Goal: Task Accomplishment & Management: Complete application form

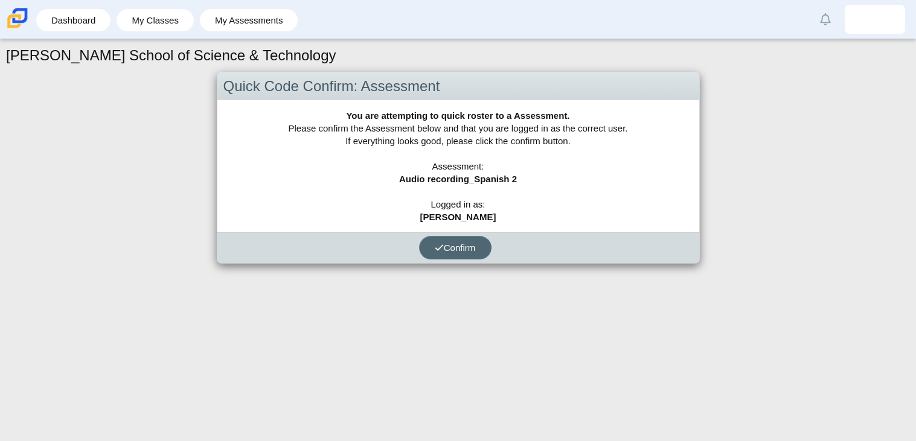
click at [469, 249] on span "Confirm" at bounding box center [455, 248] width 41 height 10
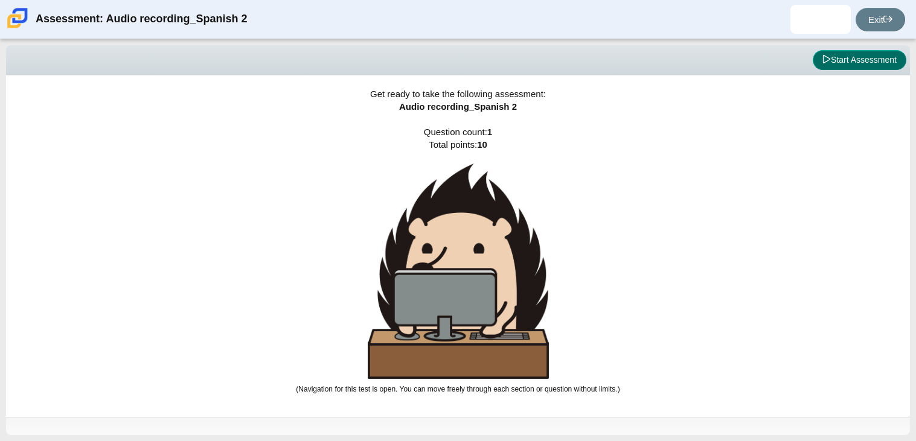
click at [843, 68] on button "Start Assessment" at bounding box center [859, 60] width 94 height 21
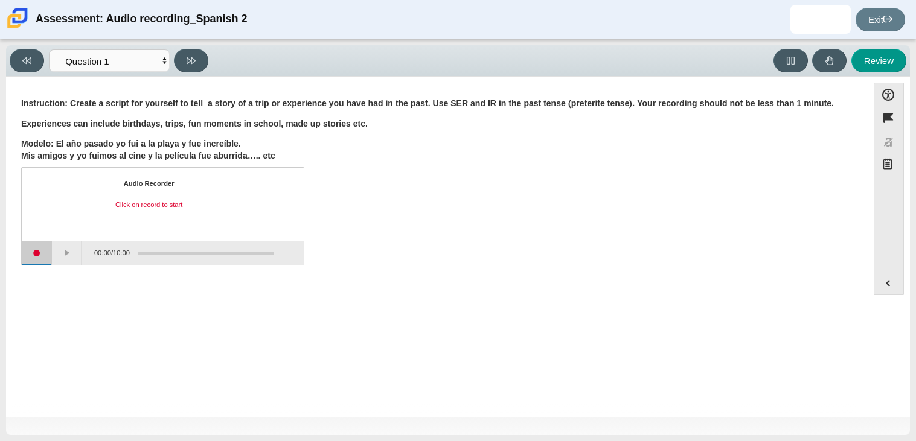
click at [32, 254] on button "Start recording" at bounding box center [37, 253] width 30 height 24
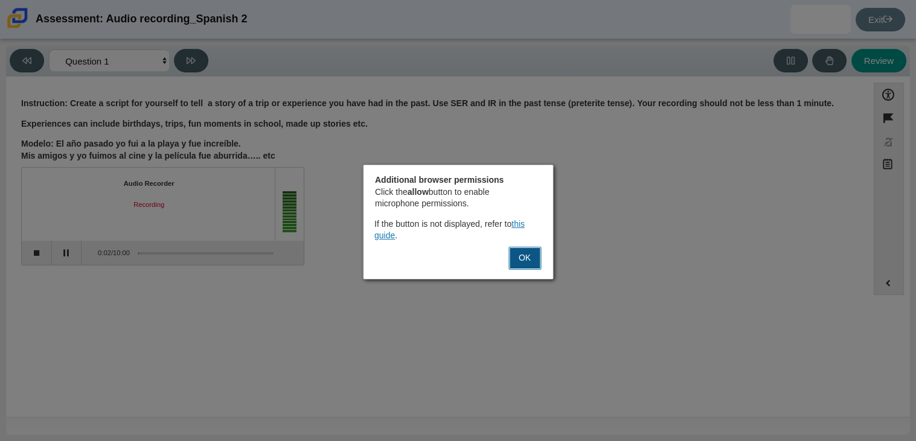
click at [539, 261] on button "OK" at bounding box center [524, 258] width 33 height 23
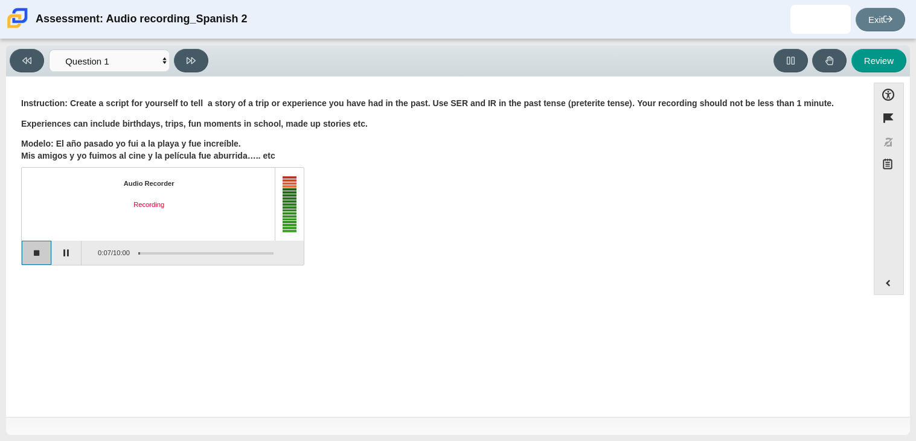
click at [37, 258] on button "Stop recording" at bounding box center [37, 253] width 30 height 24
click at [42, 256] on button "Start recording" at bounding box center [37, 253] width 30 height 24
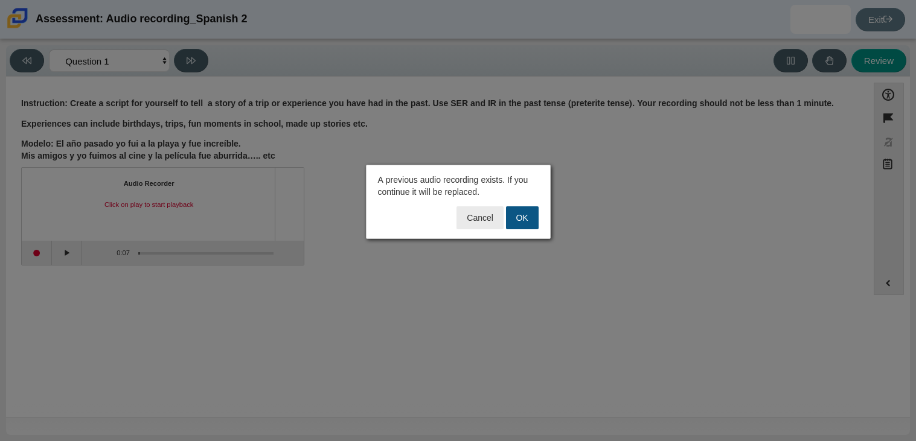
click at [514, 208] on button "OK" at bounding box center [522, 217] width 33 height 23
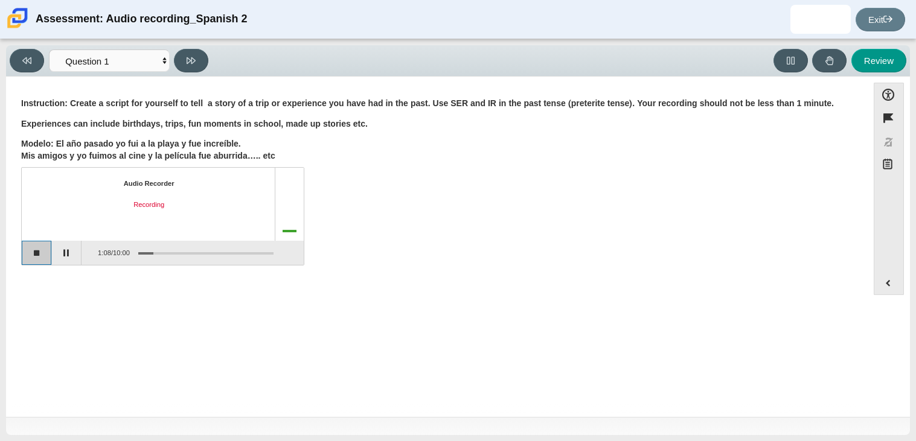
click at [41, 250] on button "Stop recording" at bounding box center [37, 253] width 30 height 24
click at [879, 74] on div "Viewing Question 1 of 1 in Pacing Mode Questions Question 1 Review Review Answe…" at bounding box center [457, 60] width 903 height 31
click at [867, 58] on button "Review" at bounding box center [878, 61] width 55 height 24
select select "review"
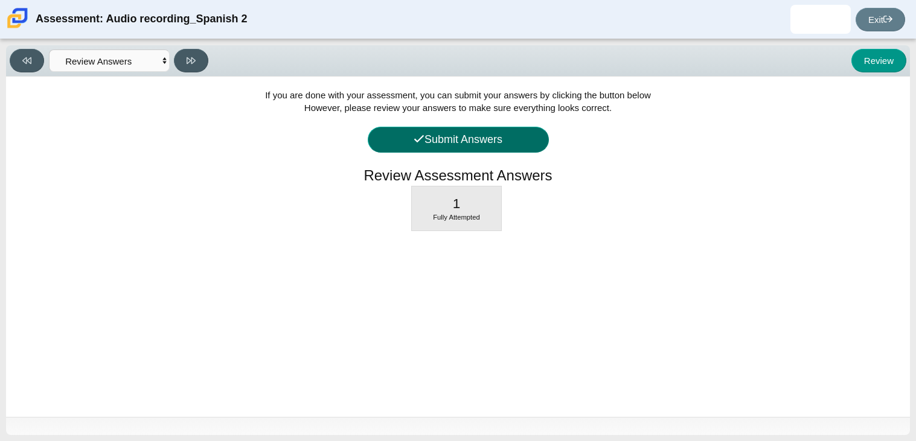
click at [511, 145] on button "Submit Answers" at bounding box center [458, 140] width 181 height 26
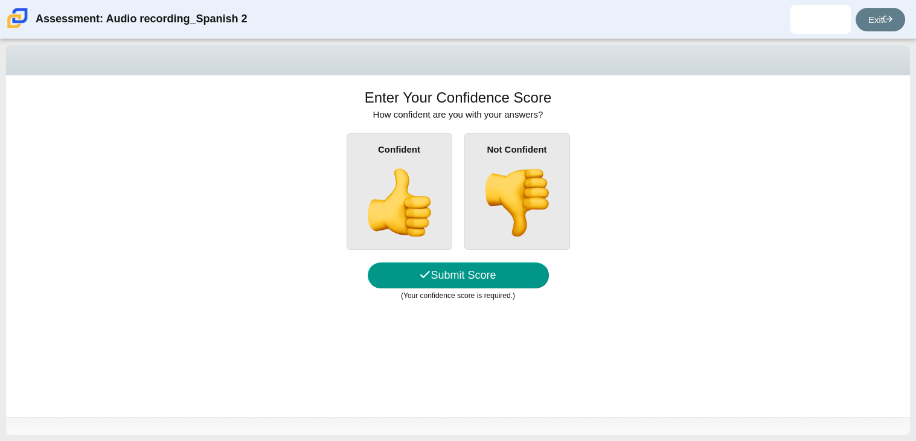
click at [383, 241] on div "Confident" at bounding box center [399, 191] width 106 height 116
click at [0, 0] on input "Confident" at bounding box center [0, 0] width 0 height 0
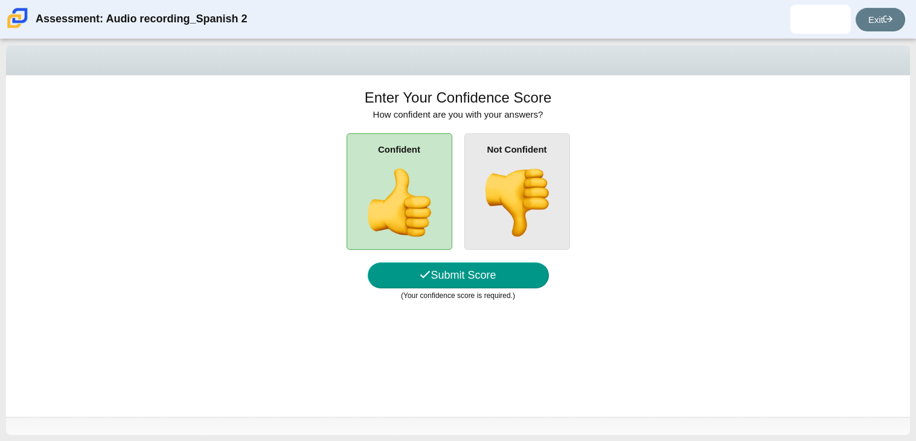
click at [505, 231] on img at bounding box center [516, 202] width 69 height 69
click at [0, 0] on input "Not Confident" at bounding box center [0, 0] width 0 height 0
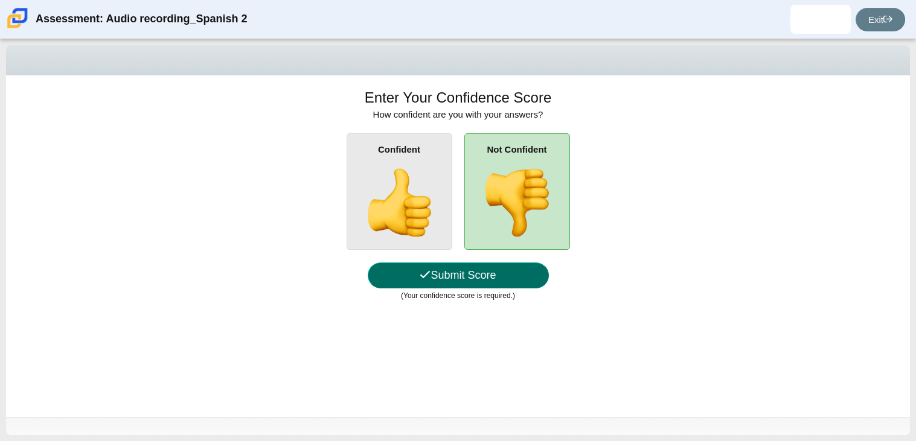
click at [456, 276] on button "Submit Score" at bounding box center [458, 276] width 181 height 26
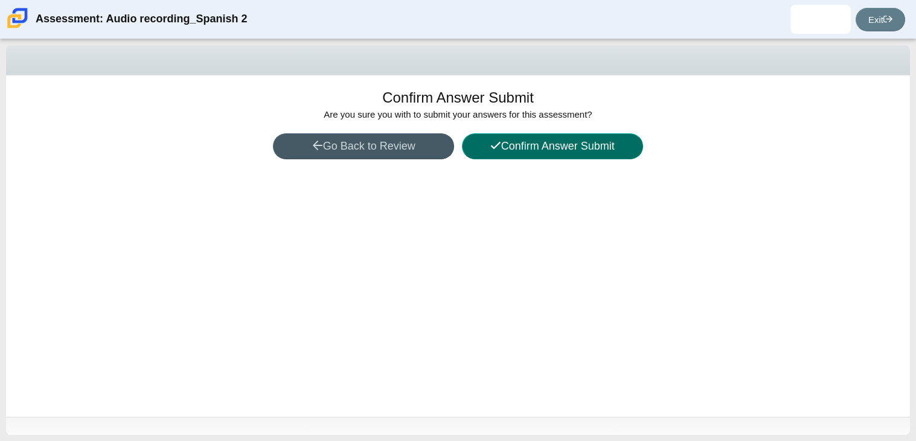
click at [582, 139] on button "Confirm Answer Submit" at bounding box center [552, 146] width 181 height 26
